Goal: Check status: Check status

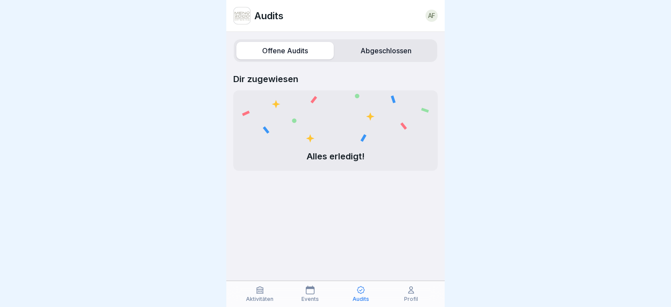
click at [396, 51] on label "Abgeschlossen" at bounding box center [385, 50] width 97 height 17
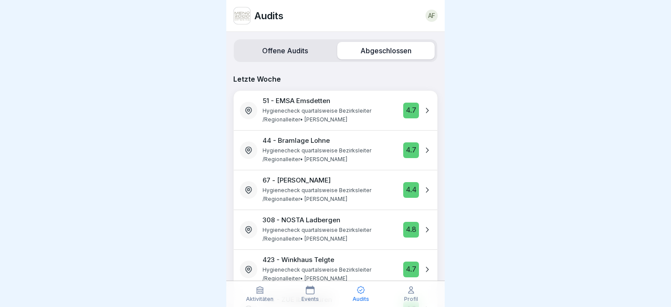
click at [384, 51] on label "Abgeschlossen" at bounding box center [385, 50] width 97 height 17
click at [417, 297] on p "Profil" at bounding box center [411, 299] width 14 height 6
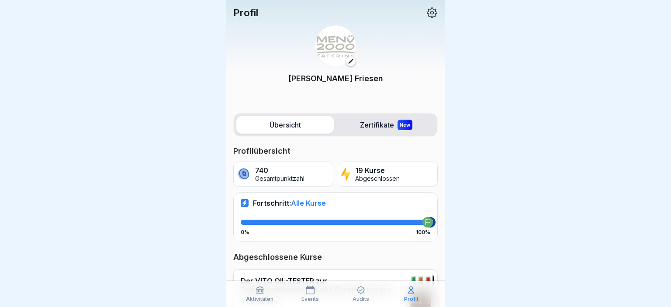
click at [429, 223] on icon at bounding box center [428, 222] width 6 height 6
click at [411, 218] on div "Fortschritt: Alle Kurse 0% 100%" at bounding box center [335, 216] width 205 height 49
click at [384, 128] on label "Zertifikate New" at bounding box center [385, 124] width 97 height 17
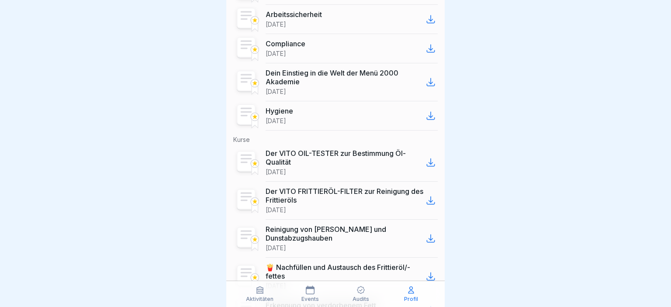
scroll to position [236, 0]
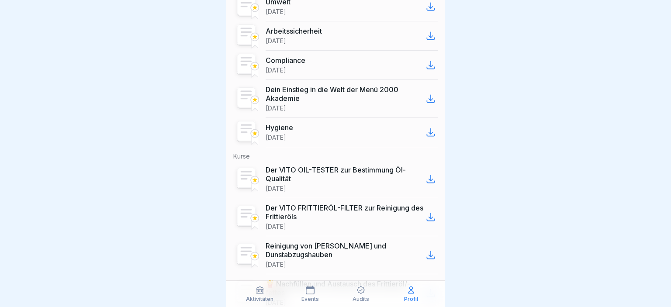
click at [285, 132] on div "Hygiene [DATE]" at bounding box center [280, 132] width 28 height 18
click at [293, 128] on p "Hygiene" at bounding box center [280, 127] width 28 height 9
click at [432, 130] on icon at bounding box center [431, 132] width 10 height 10
